Goal: Task Accomplishment & Management: Manage account settings

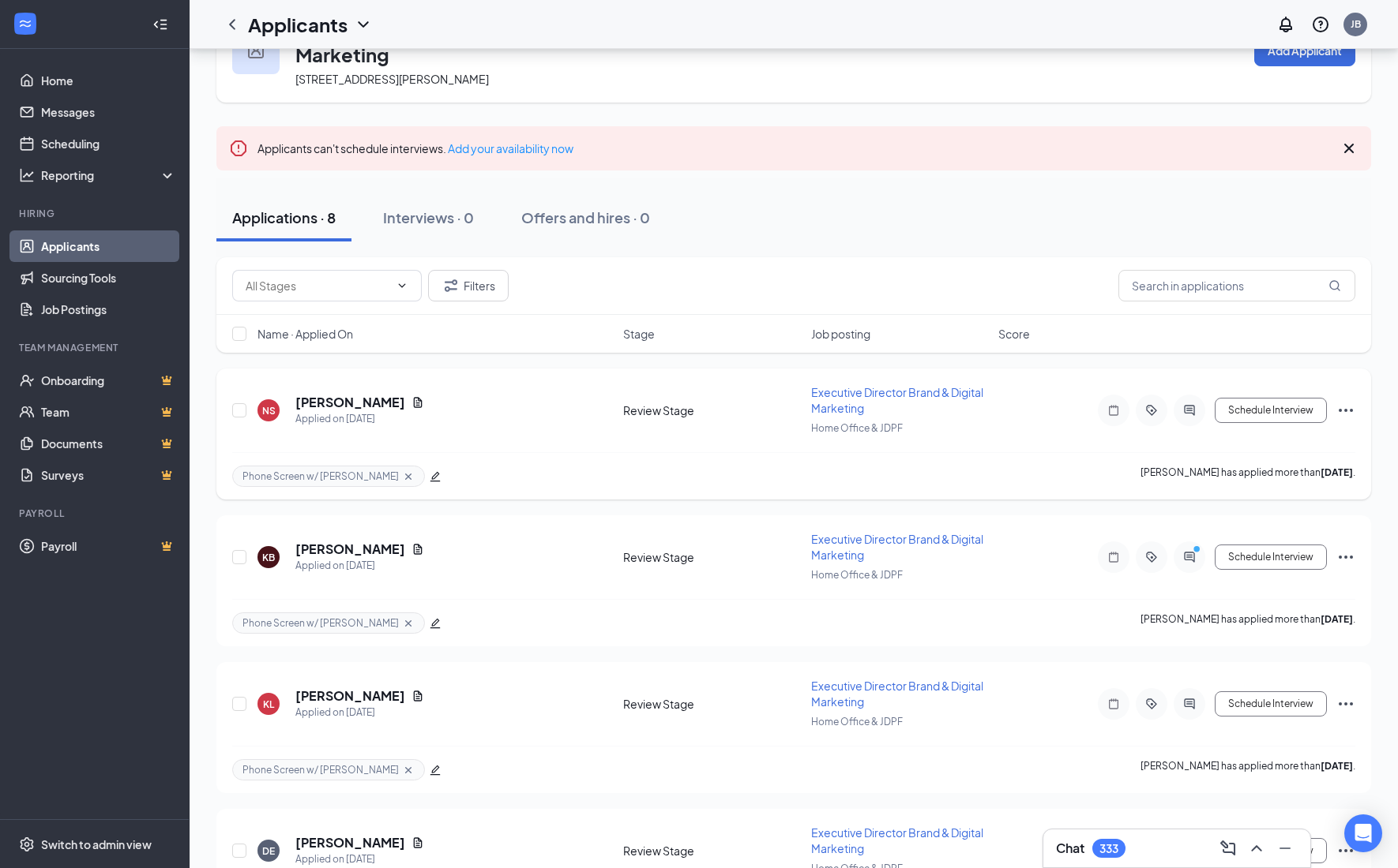
scroll to position [99, 0]
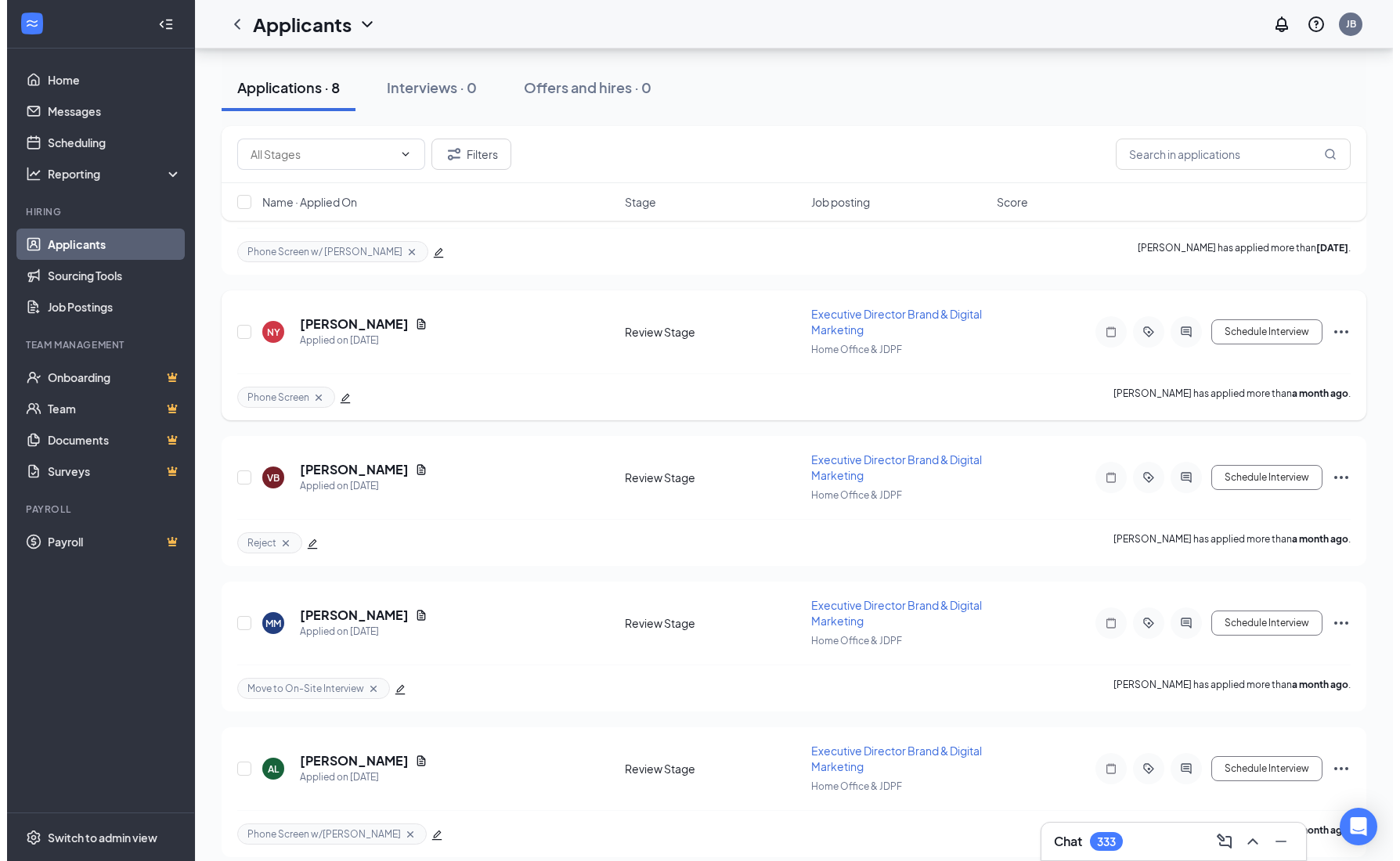
scroll to position [349, 0]
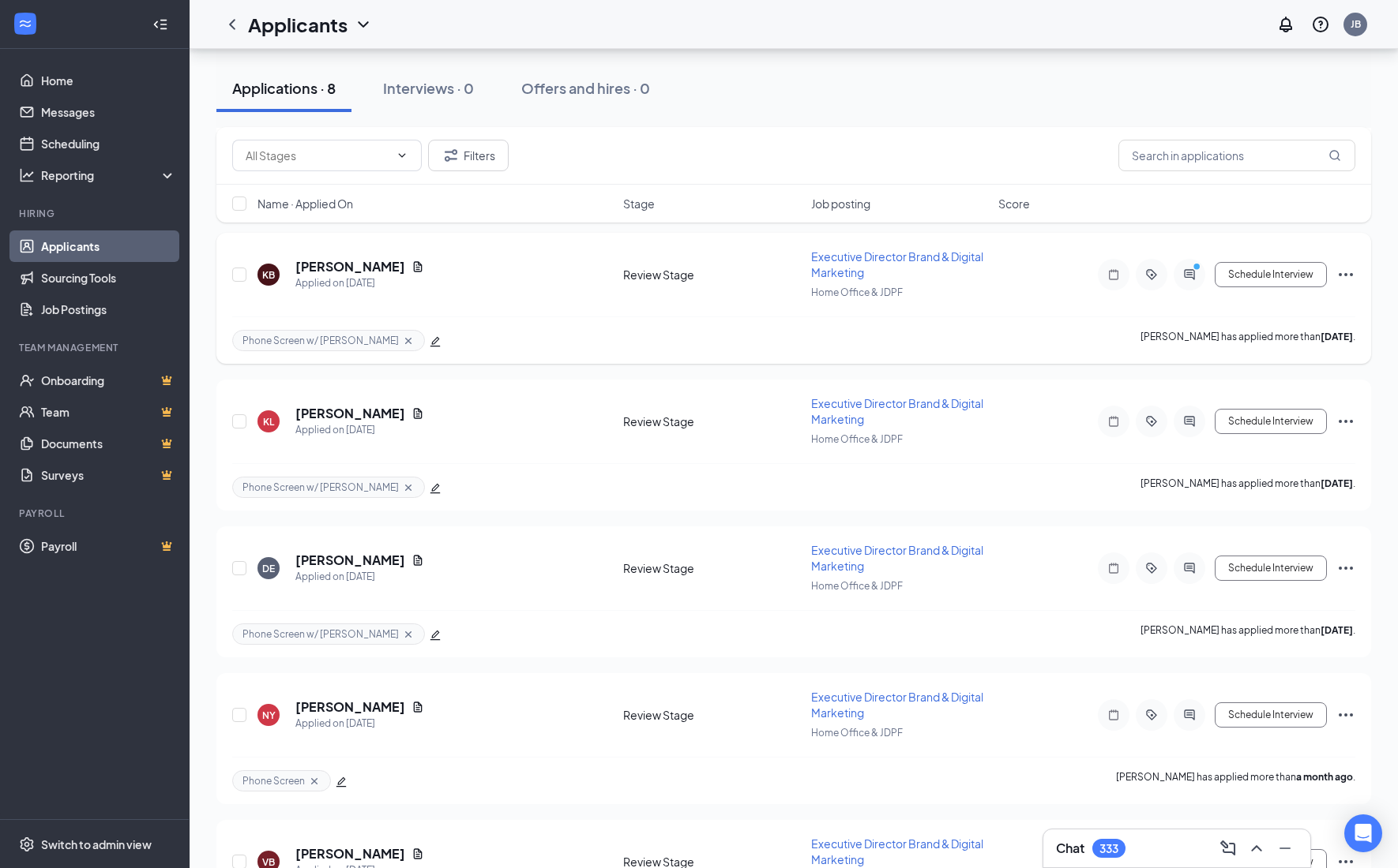
click at [1193, 282] on div at bounding box center [1189, 275] width 31 height 31
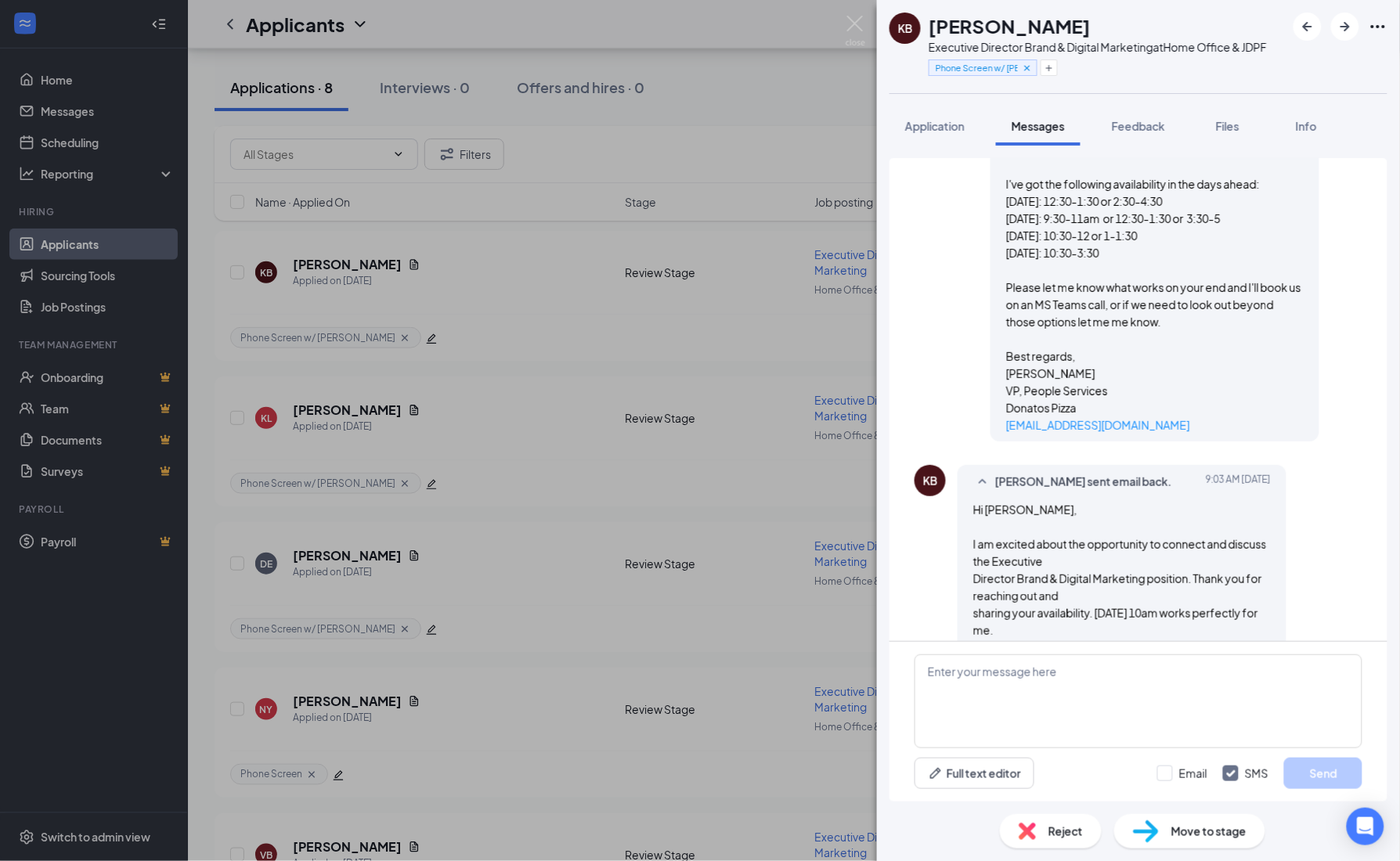
scroll to position [531, 0]
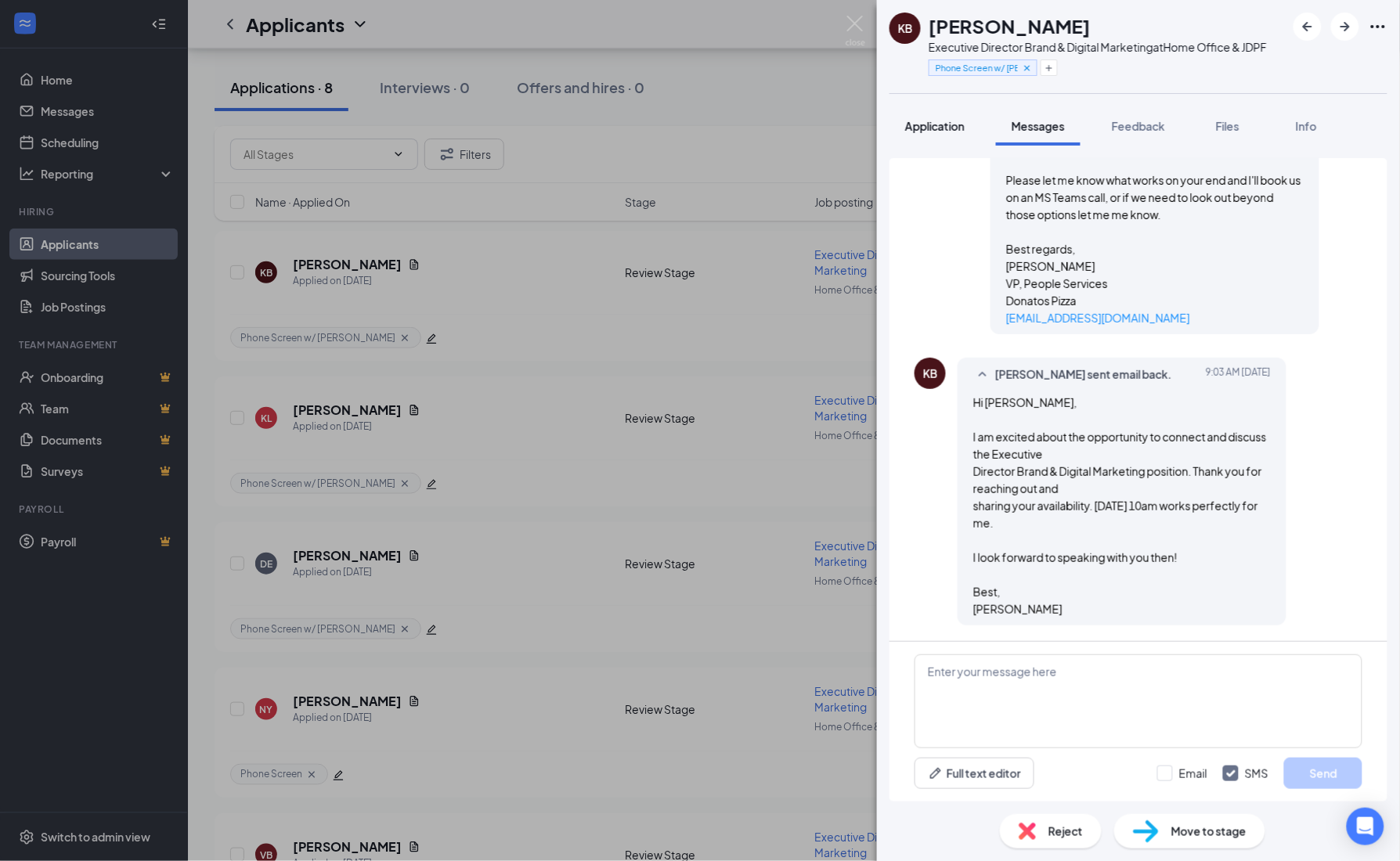
click at [953, 135] on button "Application" at bounding box center [935, 126] width 91 height 40
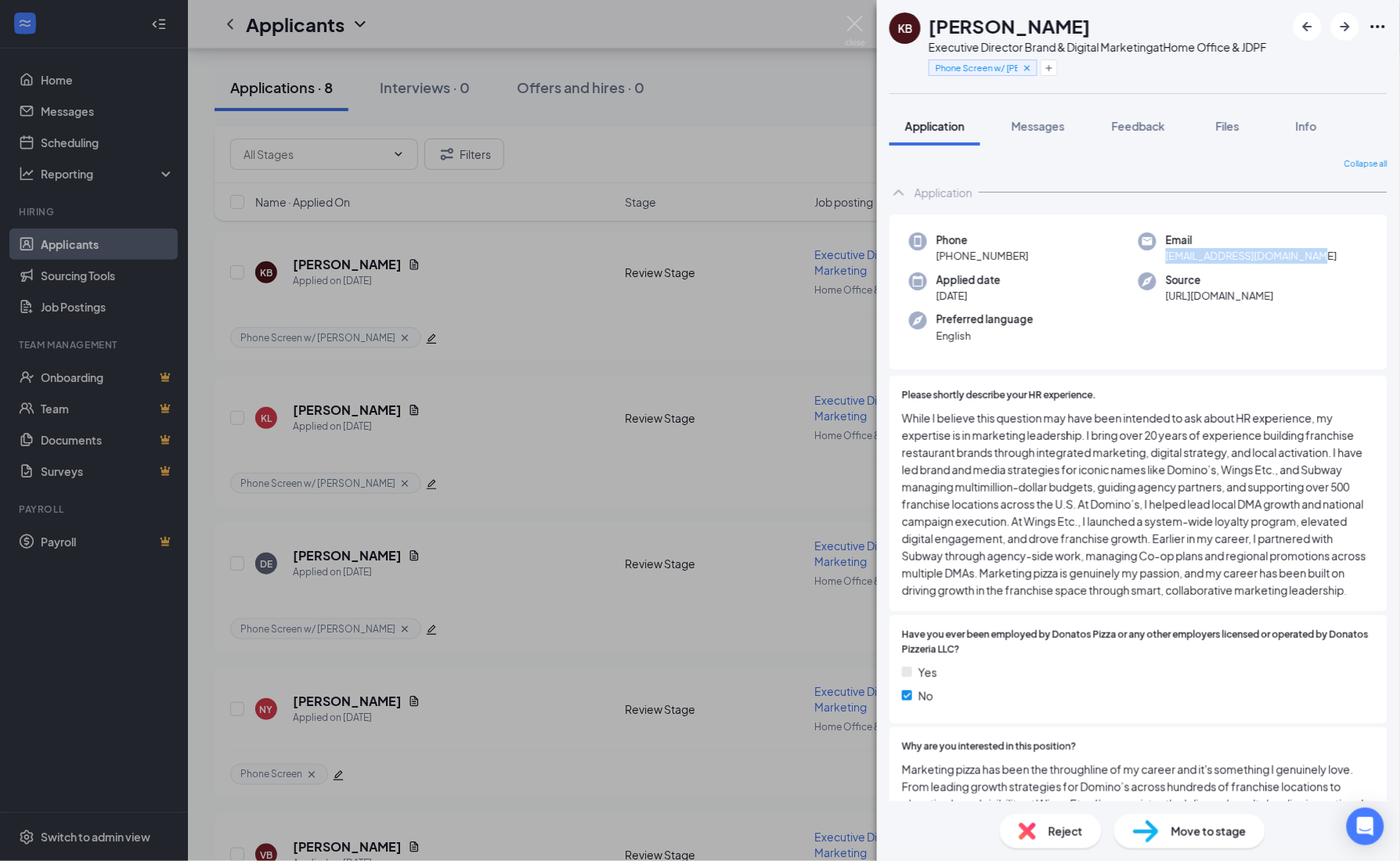
drag, startPoint x: 1324, startPoint y: 260, endPoint x: 1160, endPoint y: 260, distance: 164.0
click at [1160, 260] on div "Email [EMAIL_ADDRESS][DOMAIN_NAME]" at bounding box center [1253, 248] width 229 height 32
copy span "[EMAIL_ADDRESS][DOMAIN_NAME]"
click at [1091, 436] on span "While I believe this question may have been intended to ask about HR experience…" at bounding box center [1139, 504] width 473 height 189
drag, startPoint x: 1310, startPoint y: 260, endPoint x: 1195, endPoint y: 242, distance: 116.4
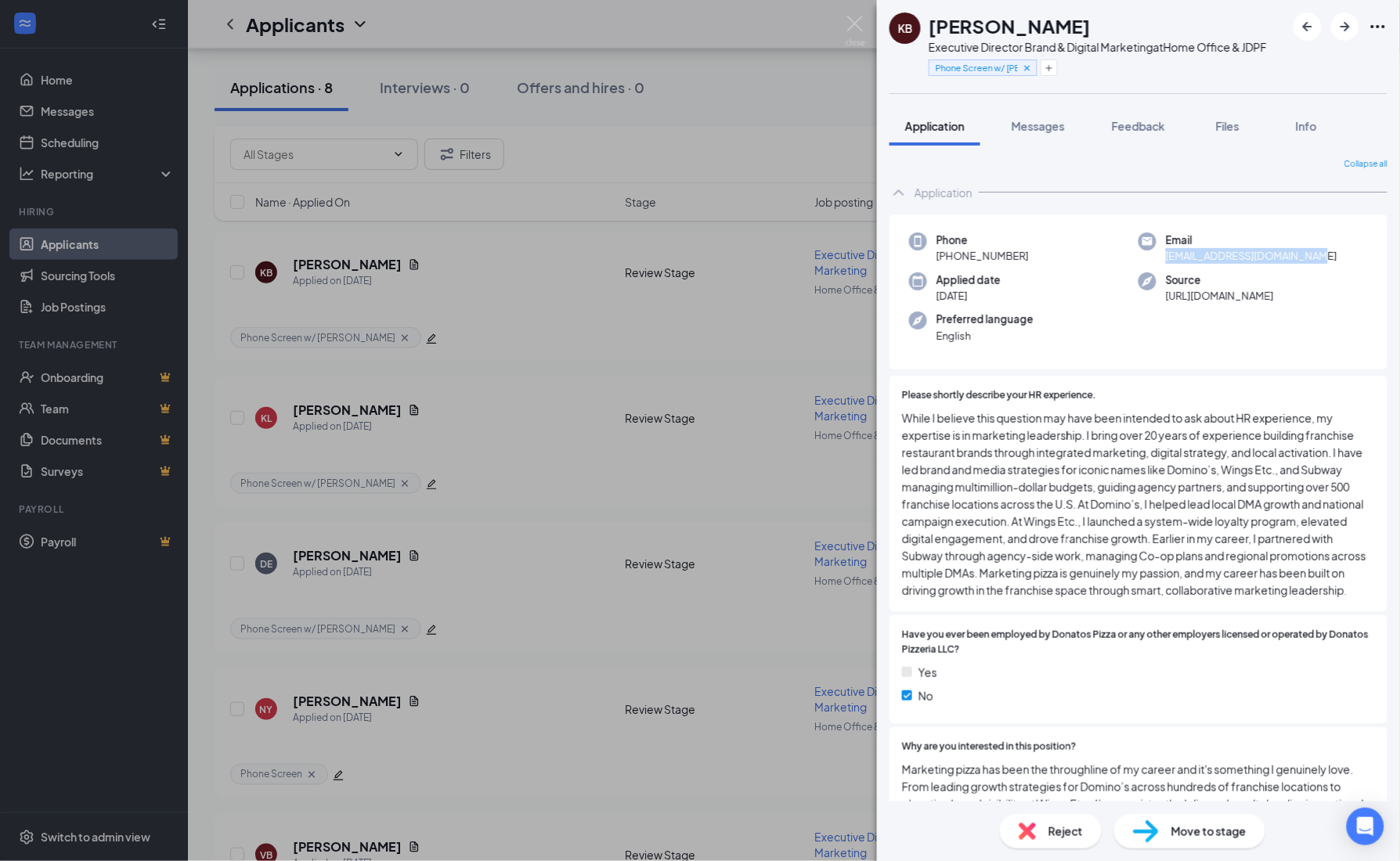
click at [1195, 242] on div "Email [EMAIL_ADDRESS][DOMAIN_NAME]" at bounding box center [1253, 248] width 229 height 32
copy div "[EMAIL_ADDRESS][DOMAIN_NAME]"
click at [1049, 131] on span "Messages" at bounding box center [1038, 125] width 53 height 14
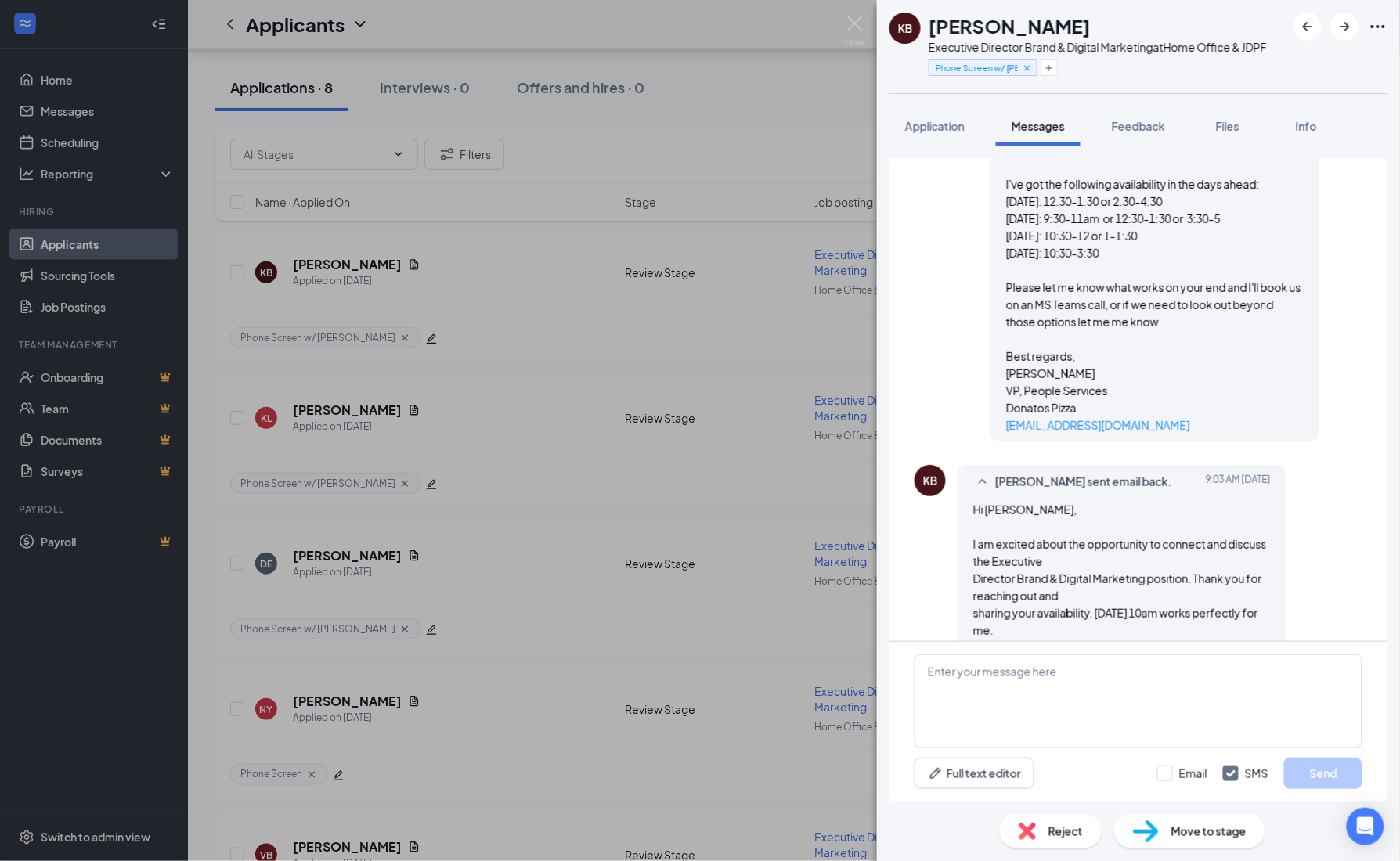
scroll to position [531, 0]
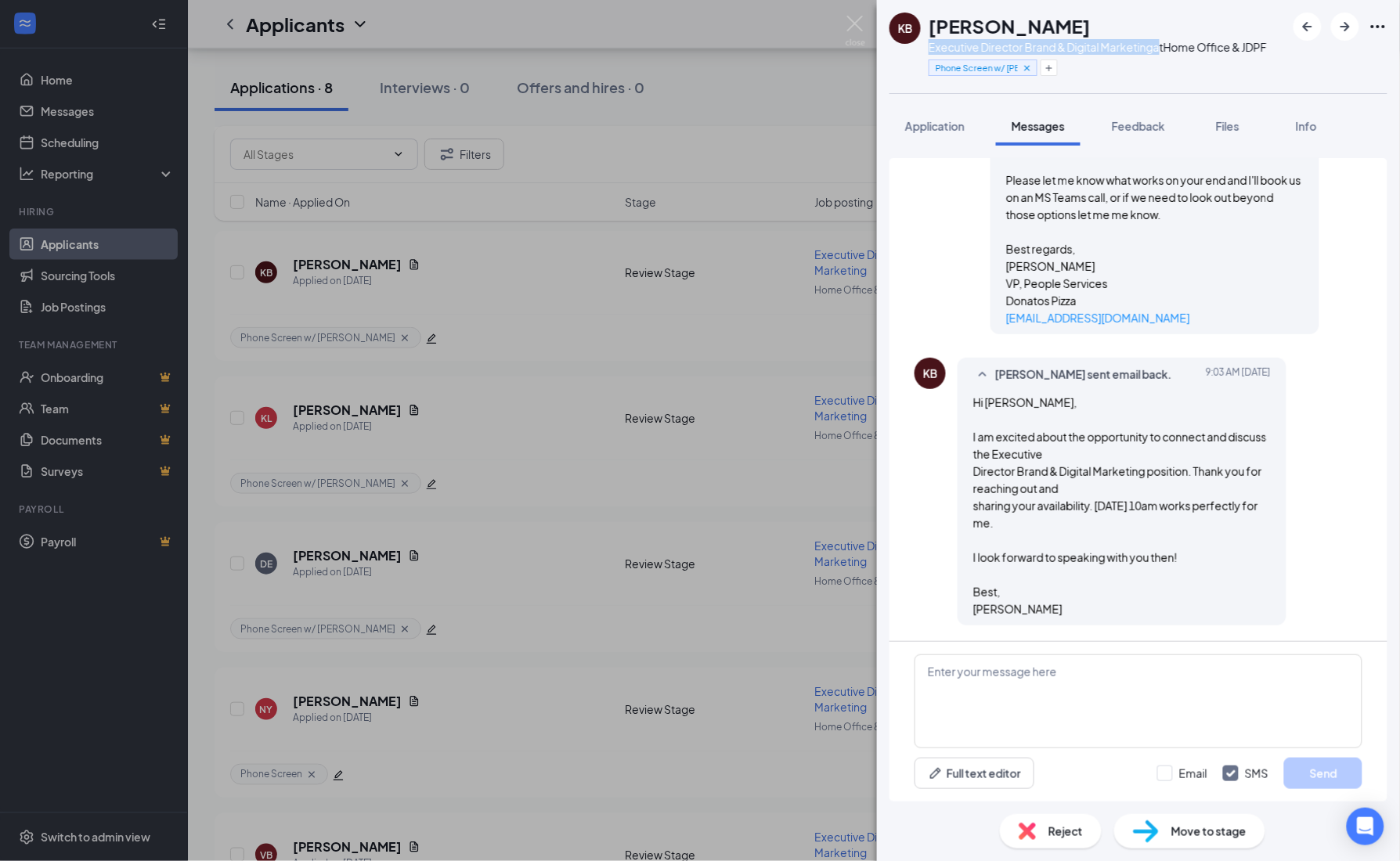
drag, startPoint x: 1159, startPoint y: 49, endPoint x: 928, endPoint y: 47, distance: 231.0
click at [928, 47] on div "KB [PERSON_NAME] Executive Director Brand & Digital Marketing at Home Office & …" at bounding box center [1078, 46] width 377 height 68
click at [1367, 307] on div "Applicant System Update (2) Workstream sent automated email to [PERSON_NAME]. […" at bounding box center [1138, 400] width 498 height 483
click at [851, 32] on img at bounding box center [855, 31] width 20 height 31
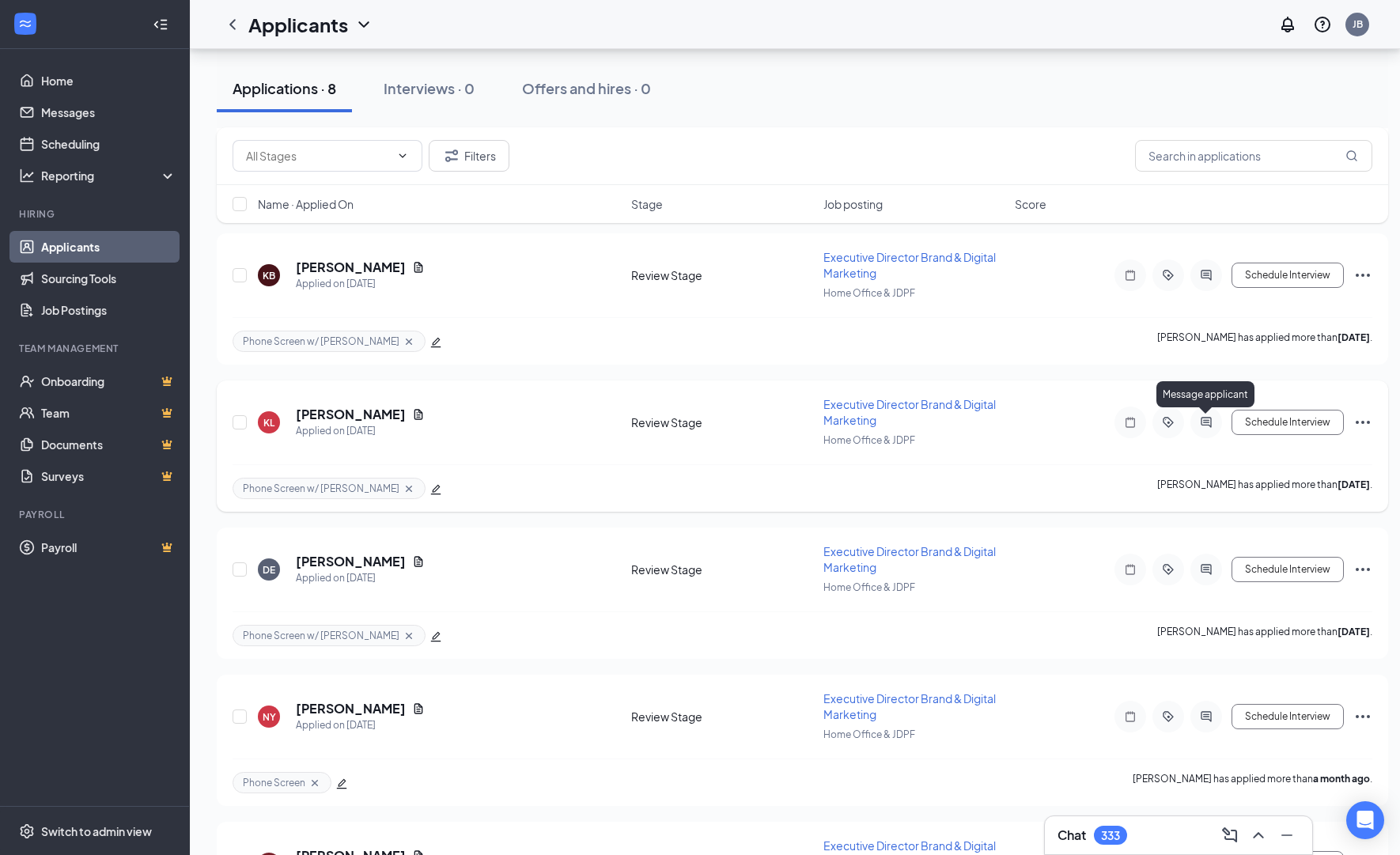
click at [1203, 422] on icon "ActiveChat" at bounding box center [1206, 422] width 19 height 13
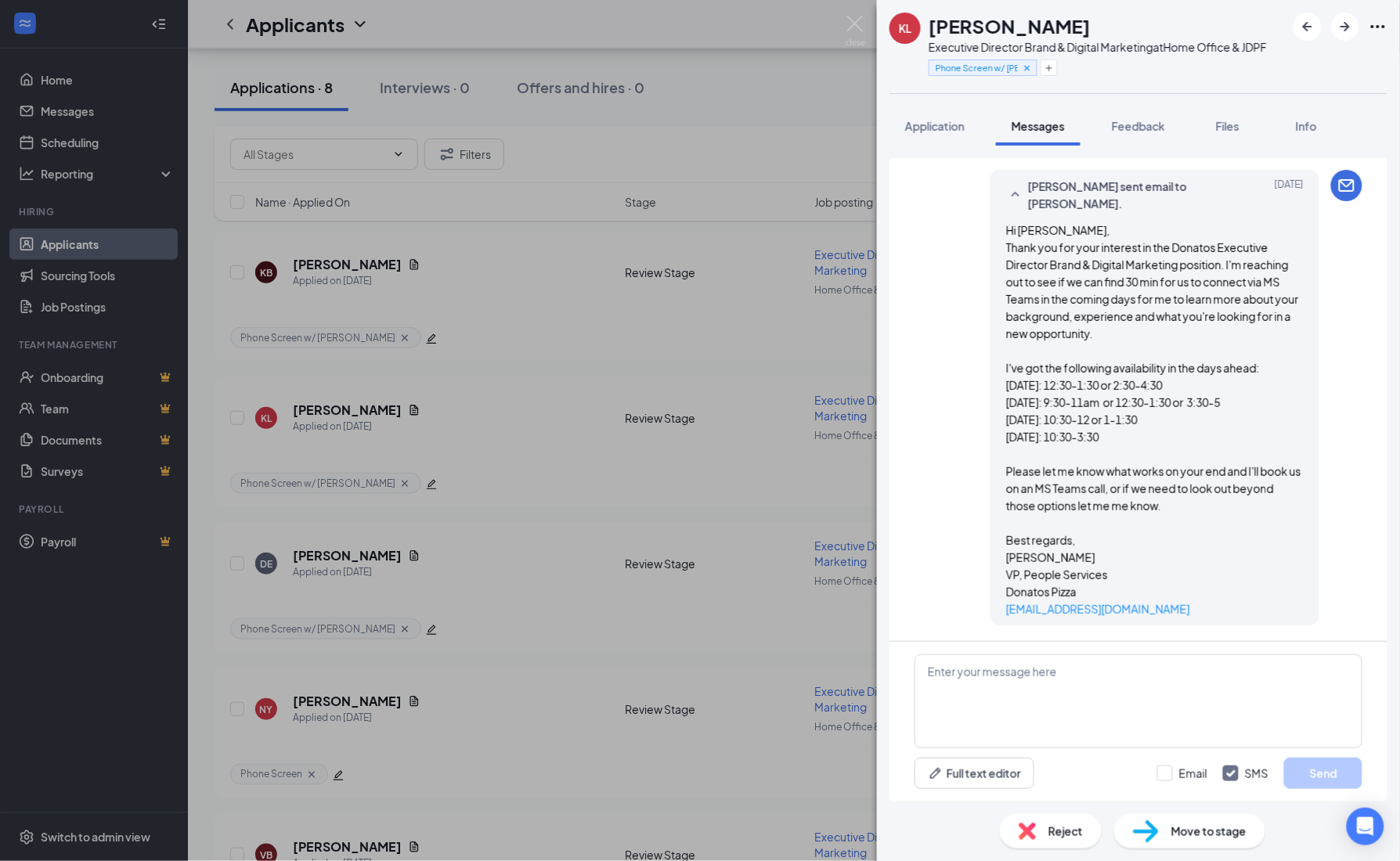
scroll to position [206, 0]
click at [515, 588] on div "KL [PERSON_NAME] Executive Director Brand & Digital Marketing at Home Office & …" at bounding box center [700, 430] width 1400 height 861
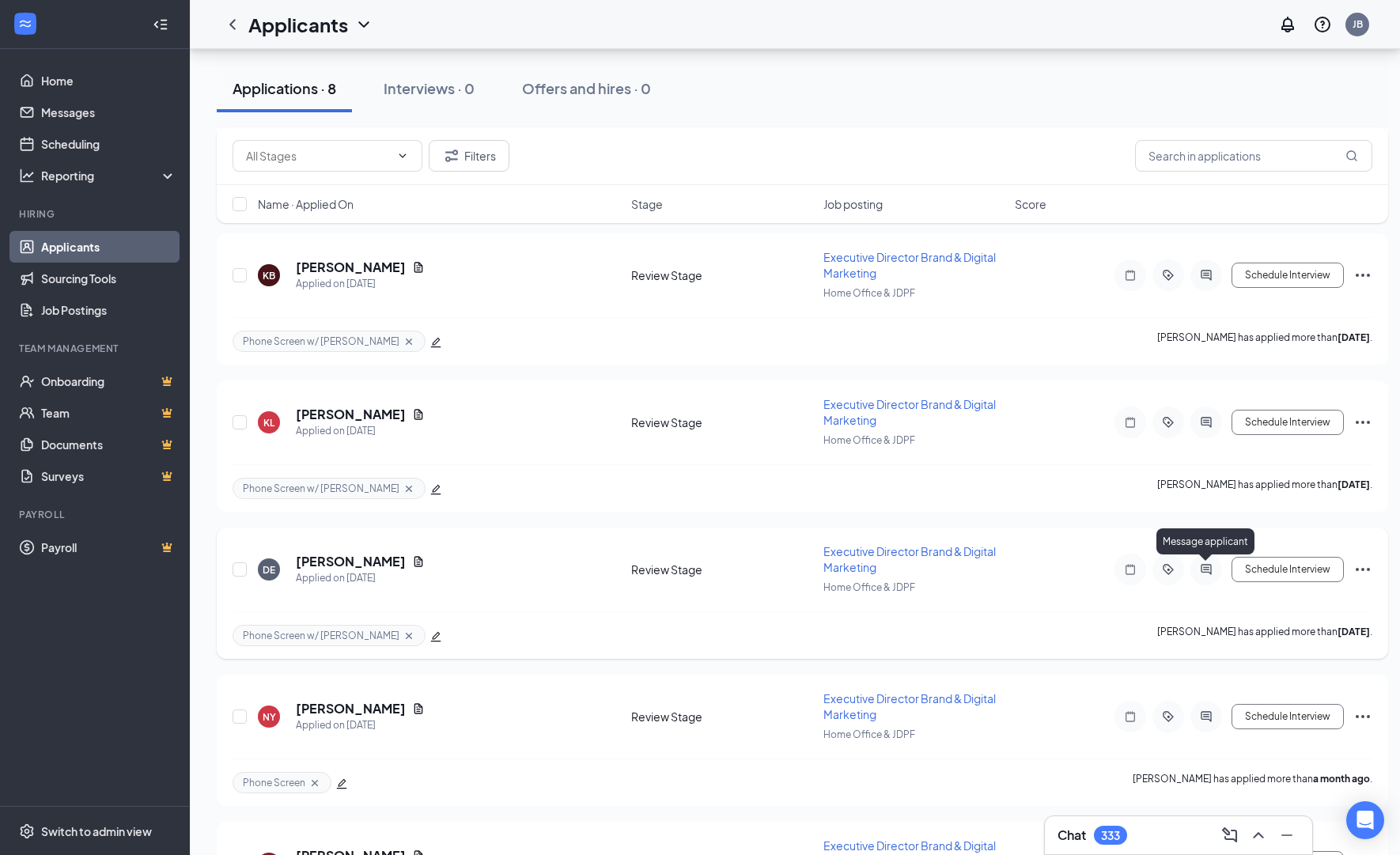
click at [1211, 574] on icon "ActiveChat" at bounding box center [1206, 569] width 19 height 13
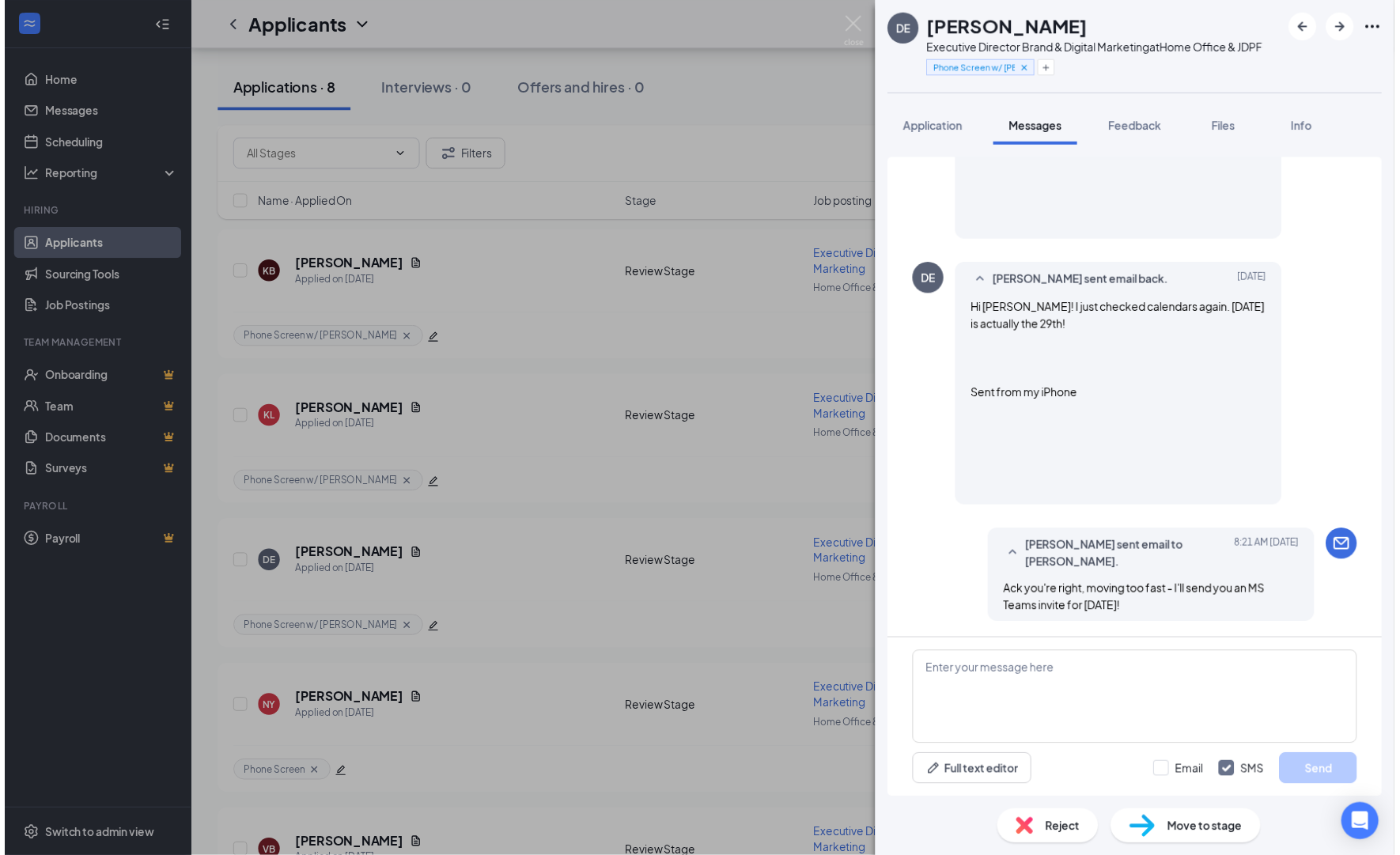
scroll to position [1007, 0]
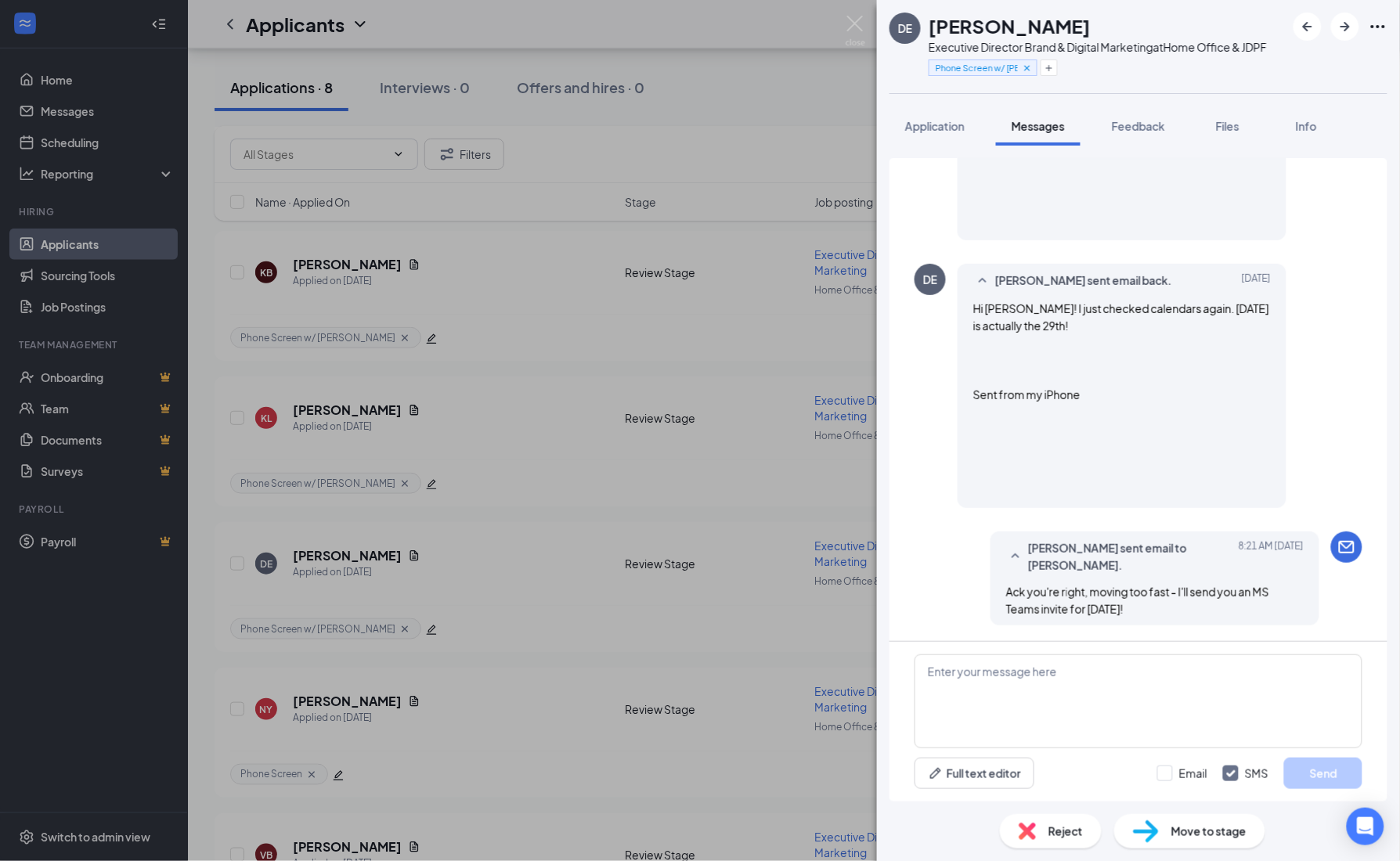
click at [558, 479] on div "DE [PERSON_NAME] Executive Director Brand & Digital Marketing at Home Office & …" at bounding box center [700, 430] width 1400 height 861
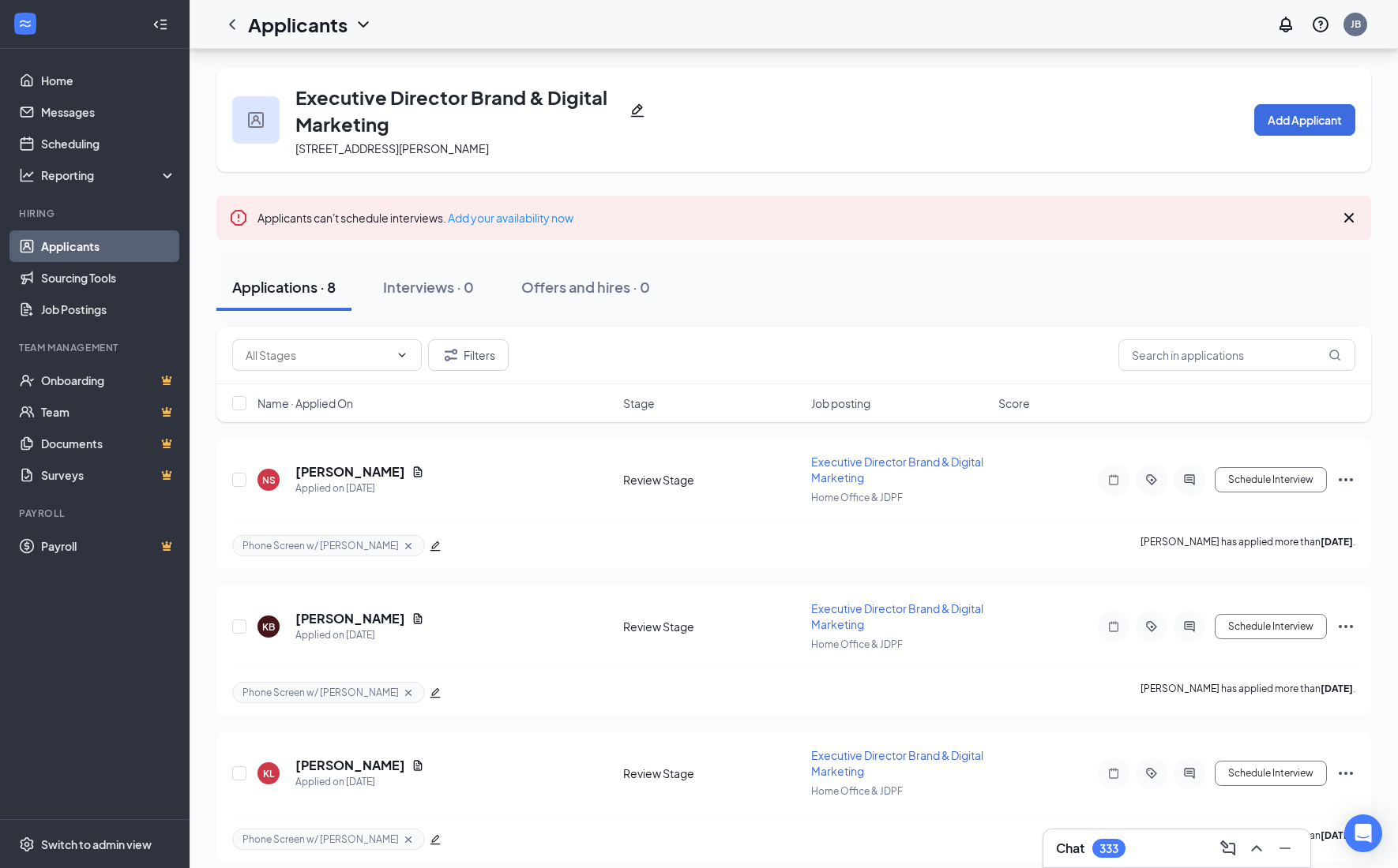
scroll to position [99, 0]
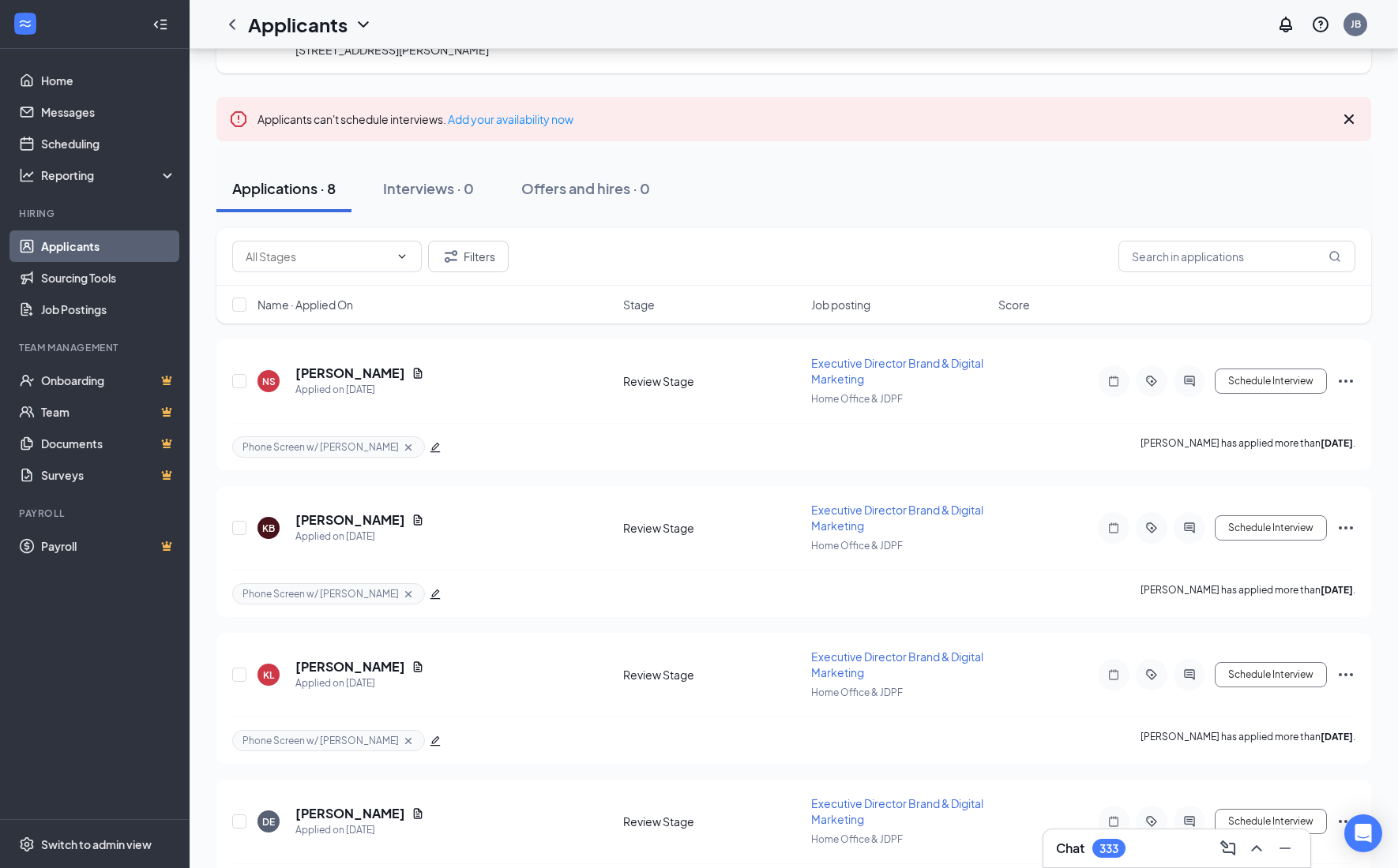
click at [1210, 24] on div "Applicants JB" at bounding box center [794, 24] width 1208 height 49
